Goal: Task Accomplishment & Management: Use online tool/utility

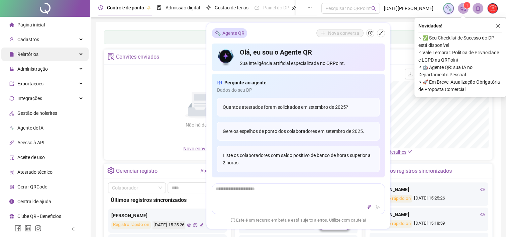
click at [45, 56] on div "Relatórios" at bounding box center [44, 53] width 87 height 13
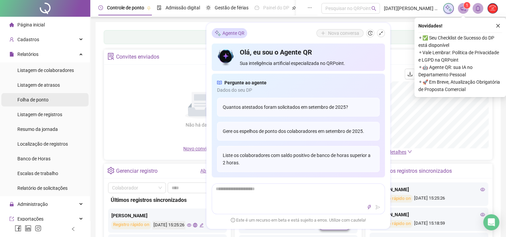
click at [53, 98] on li "Folha de ponto" at bounding box center [44, 99] width 87 height 13
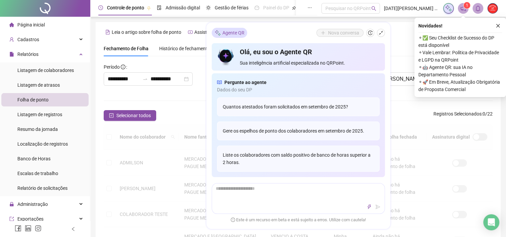
scroll to position [18, 0]
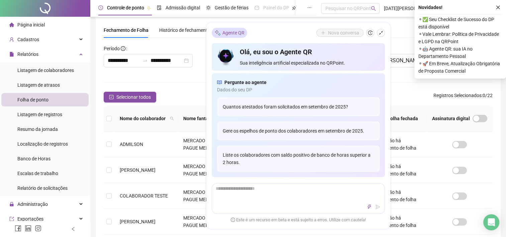
click at [176, 83] on div "Colaboradores" at bounding box center [298, 82] width 389 height 8
click at [156, 75] on div "**********" at bounding box center [298, 226] width 389 height 367
click at [172, 77] on div "**********" at bounding box center [298, 226] width 389 height 367
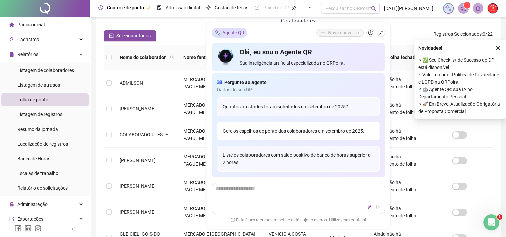
scroll to position [152, 0]
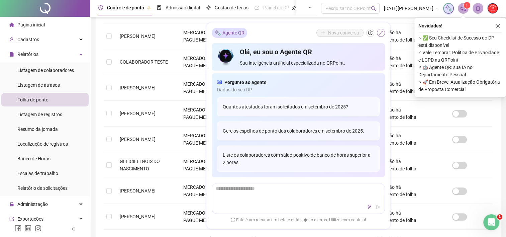
click at [382, 33] on icon "shrink" at bounding box center [380, 33] width 5 height 5
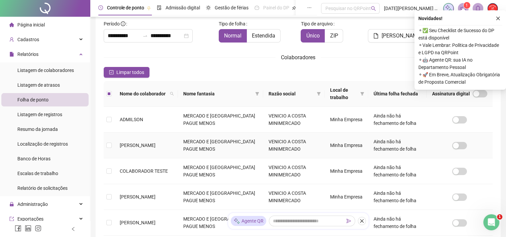
scroll to position [0, 0]
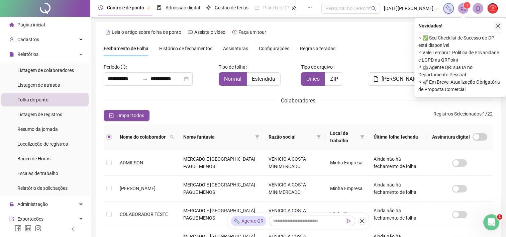
click at [496, 26] on icon "close" at bounding box center [497, 25] width 5 height 5
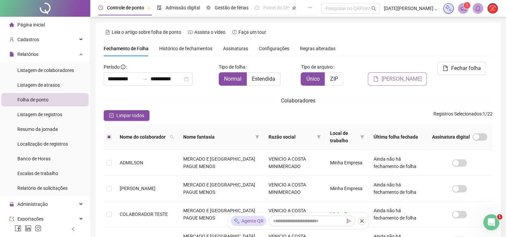
click at [402, 75] on span "[PERSON_NAME]" at bounding box center [401, 79] width 40 height 8
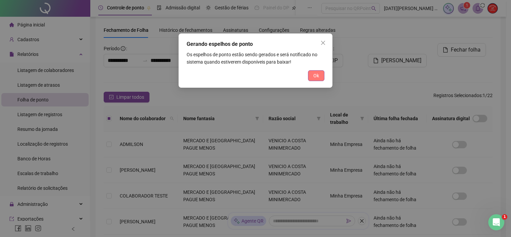
click at [323, 76] on button "Ok" at bounding box center [316, 75] width 16 height 11
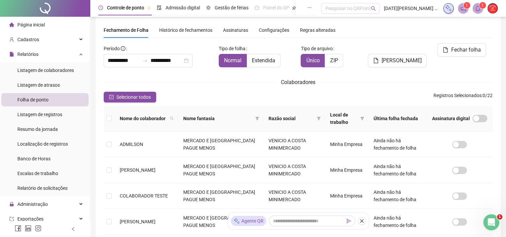
click at [476, 6] on icon "bell" at bounding box center [478, 8] width 6 height 6
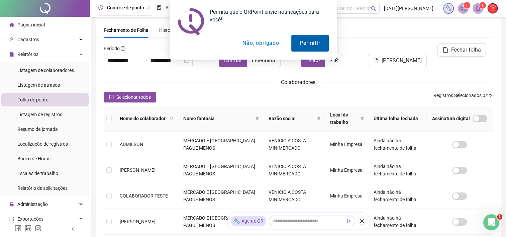
click at [314, 42] on button "Permitir" at bounding box center [309, 43] width 37 height 17
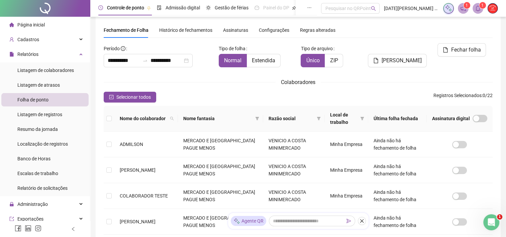
click at [479, 8] on icon "bell" at bounding box center [477, 8] width 5 height 6
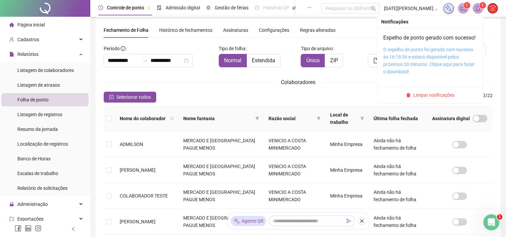
click at [398, 74] on link "O espelho de ponto foi gerado com sucesso às 16:18:36 e estará disponível pelos…" at bounding box center [428, 60] width 91 height 27
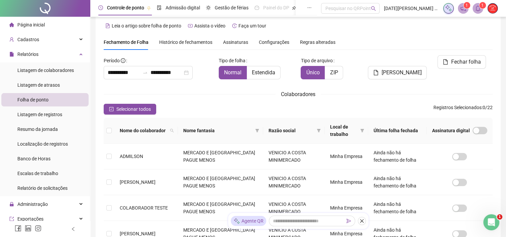
scroll to position [0, 0]
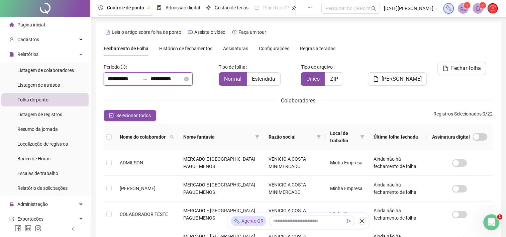
click at [140, 76] on input "**********" at bounding box center [124, 79] width 32 height 8
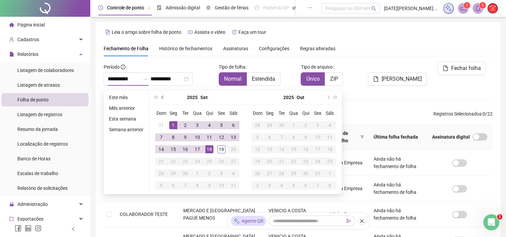
click at [161, 97] on span "prev-year" at bounding box center [162, 97] width 3 height 3
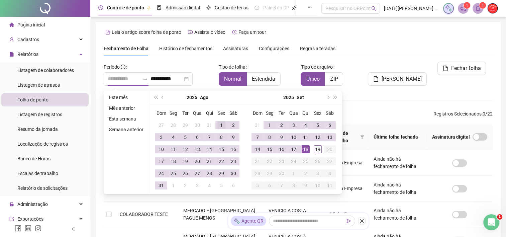
type input "**********"
click at [219, 126] on div "1" at bounding box center [221, 125] width 8 height 8
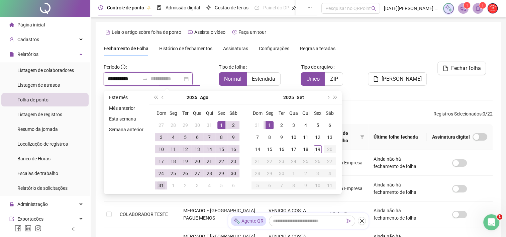
type input "**********"
click at [164, 185] on td "31" at bounding box center [161, 185] width 12 height 12
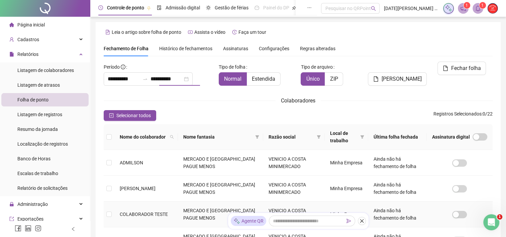
scroll to position [18, 0]
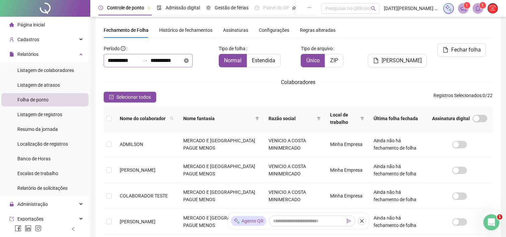
click at [188, 61] on icon "close-circle" at bounding box center [186, 60] width 5 height 5
click at [134, 64] on div at bounding box center [148, 60] width 89 height 13
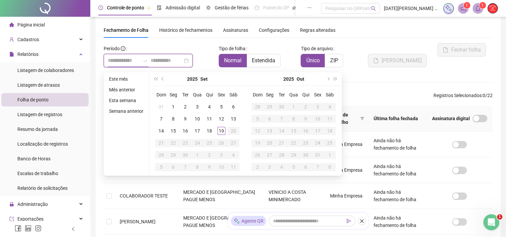
click at [128, 63] on input at bounding box center [124, 60] width 32 height 8
click at [161, 79] on span "prev-year" at bounding box center [162, 78] width 3 height 3
type input "**********"
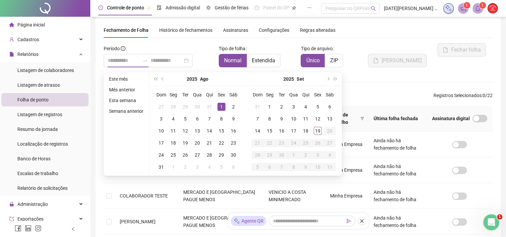
click at [218, 107] on div "1" at bounding box center [221, 107] width 8 height 8
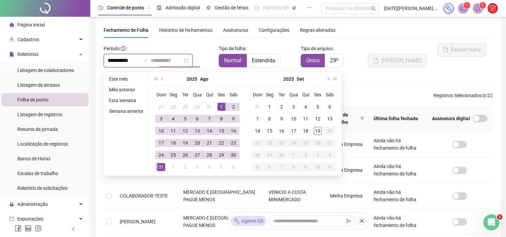
type input "**********"
click at [159, 168] on div "31" at bounding box center [161, 167] width 8 height 8
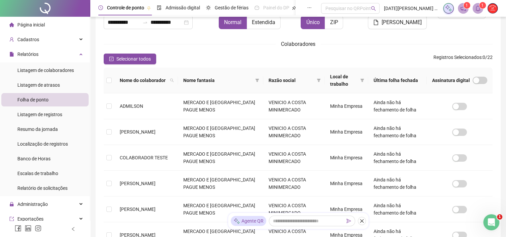
scroll to position [0, 0]
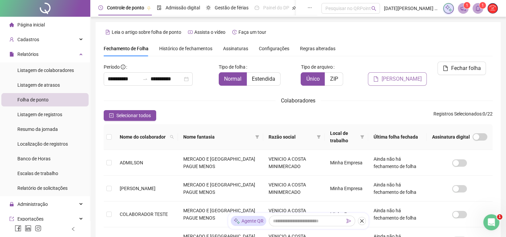
click at [396, 75] on span "[PERSON_NAME]" at bounding box center [401, 79] width 40 height 8
click at [401, 75] on span "[PERSON_NAME]" at bounding box center [401, 79] width 40 height 8
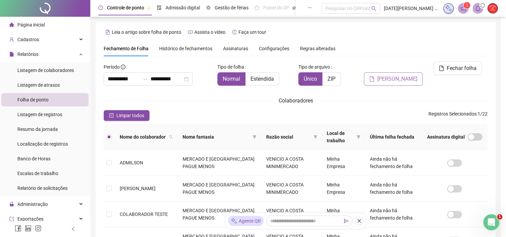
scroll to position [18, 0]
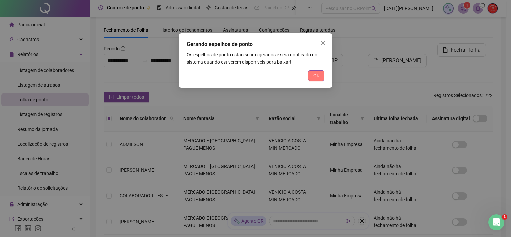
click at [314, 73] on span "Ok" at bounding box center [316, 75] width 6 height 7
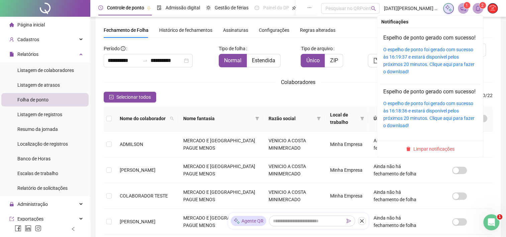
click at [477, 9] on icon "bell" at bounding box center [478, 8] width 6 height 6
click at [423, 73] on link "O espelho de ponto foi gerado com sucesso às 16:19:37 e estará disponível pelos…" at bounding box center [428, 60] width 91 height 27
